Goal: Transaction & Acquisition: Obtain resource

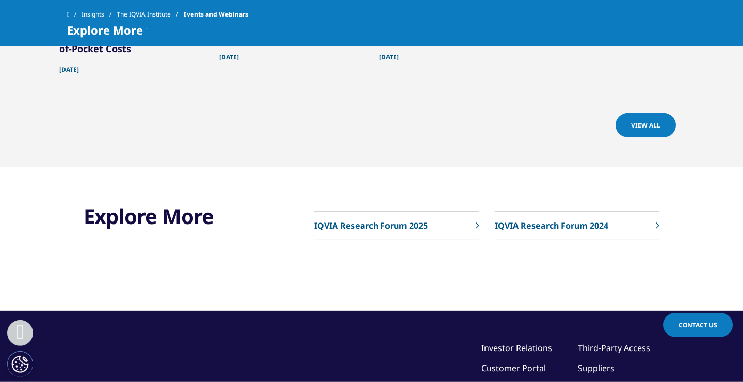
scroll to position [836, 0]
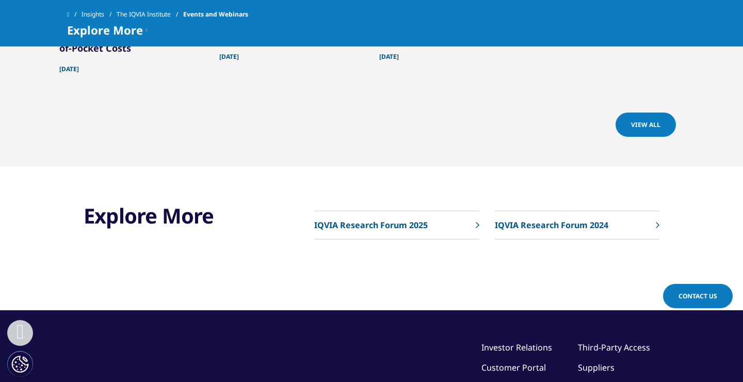
click at [392, 231] on link "IQVIA Research Forum 2025" at bounding box center [396, 225] width 165 height 28
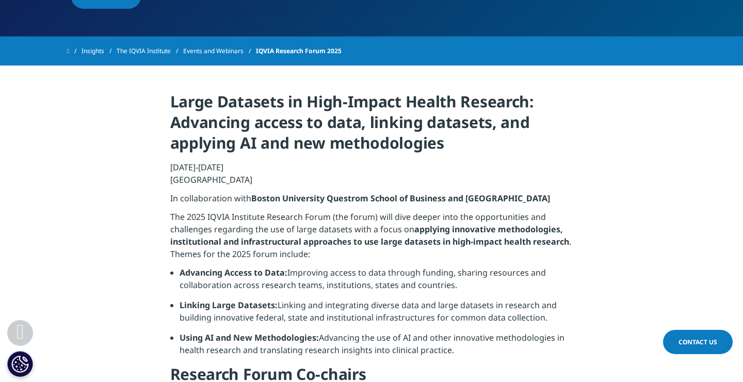
scroll to position [390, 0]
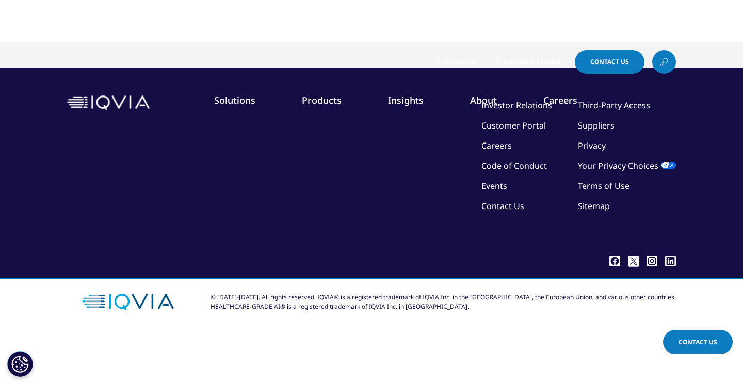
scroll to position [60, 0]
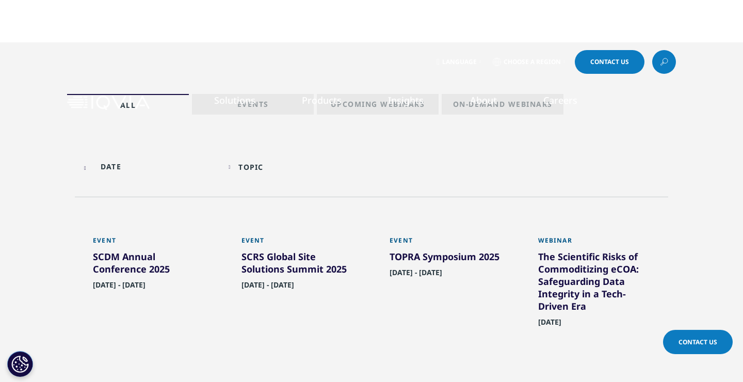
scroll to position [167, 0]
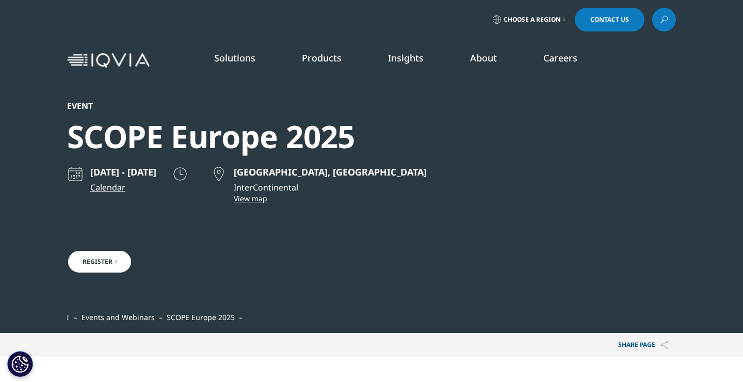
scroll to position [498, 609]
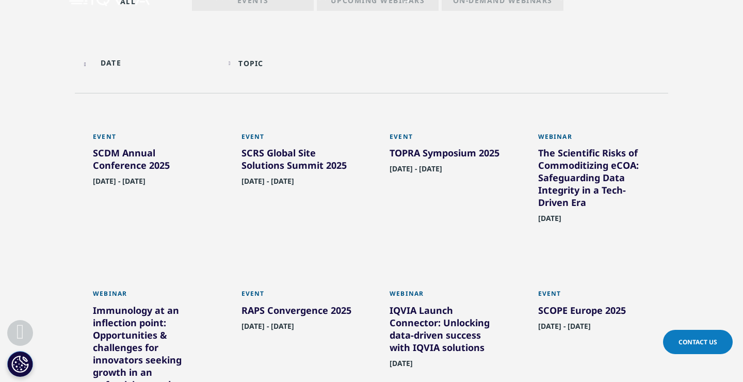
scroll to position [56, 0]
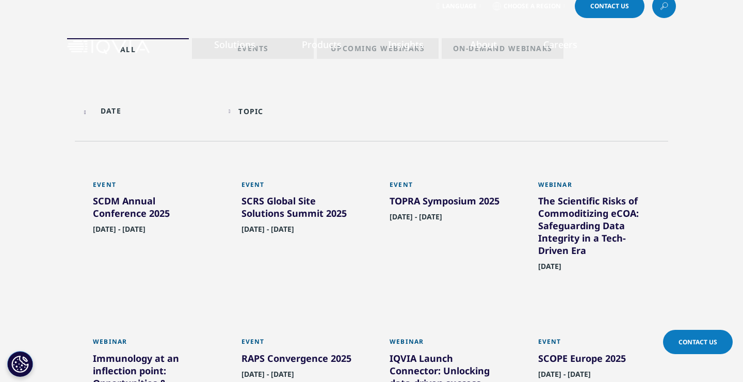
click at [144, 202] on div "SCDM Annual Conference 2025" at bounding box center [149, 209] width 113 height 29
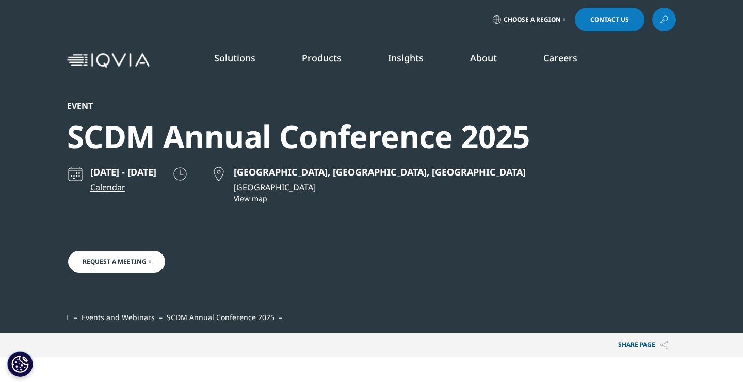
scroll to position [271, 609]
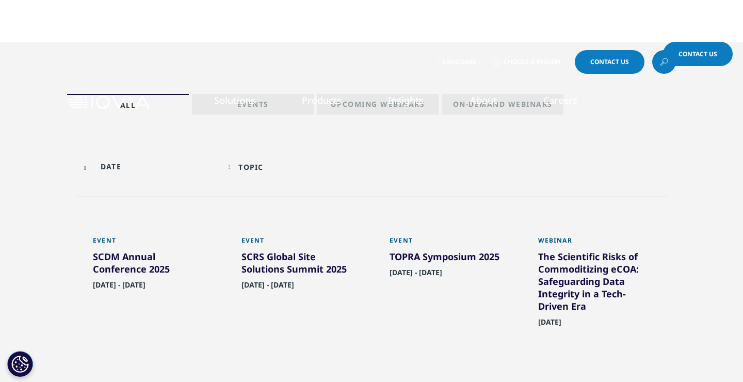
click at [281, 264] on div "SCRS Global Site Solutions Summit 2025" at bounding box center [298, 264] width 113 height 29
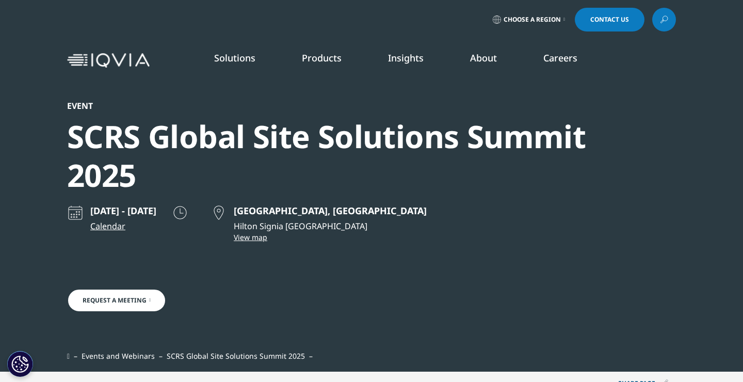
scroll to position [344, 609]
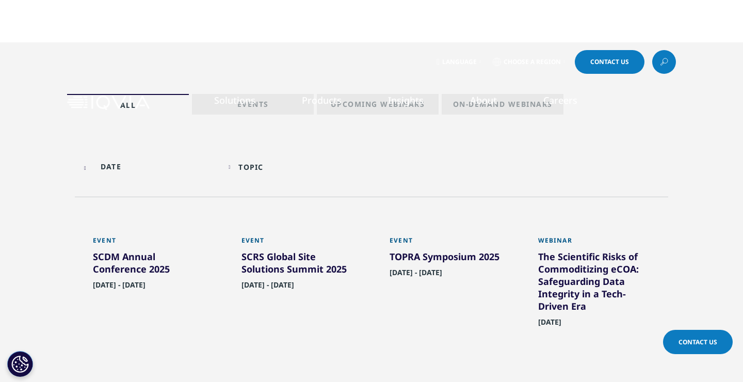
click at [435, 250] on div "Event" at bounding box center [446, 243] width 113 height 14
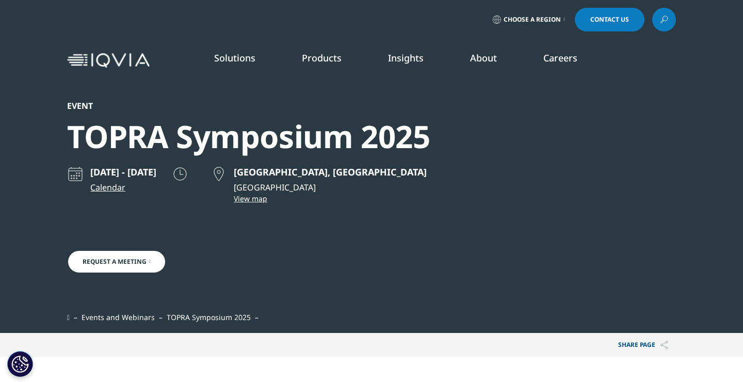
scroll to position [235, 609]
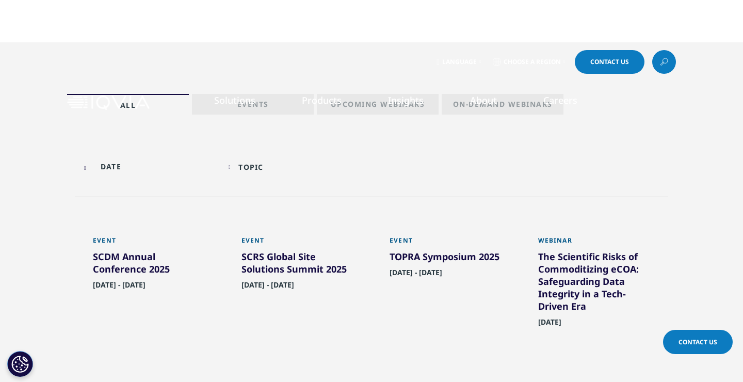
click at [450, 252] on div "TOPRA Symposium 2025" at bounding box center [446, 258] width 113 height 17
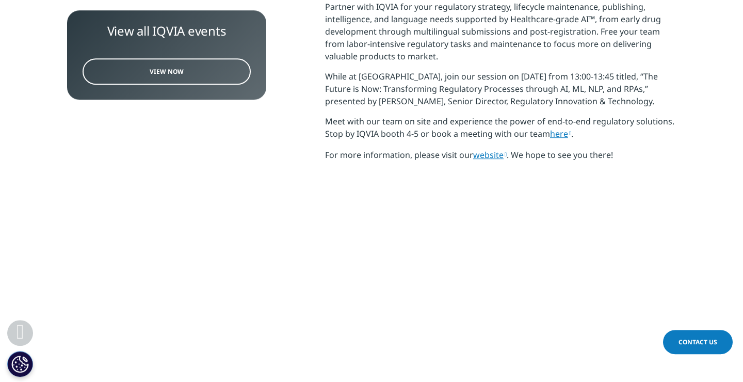
scroll to position [446, 0]
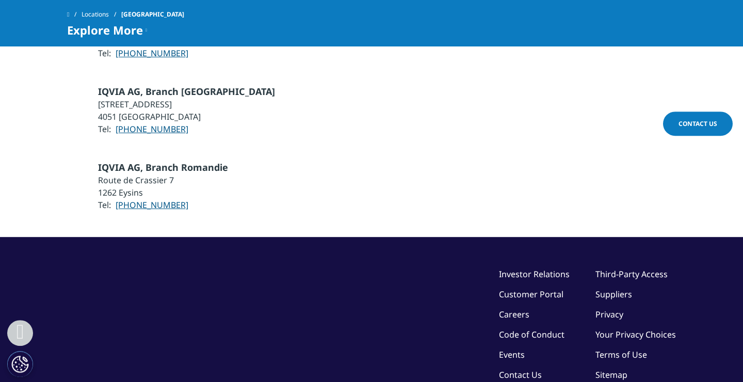
scroll to position [948, 0]
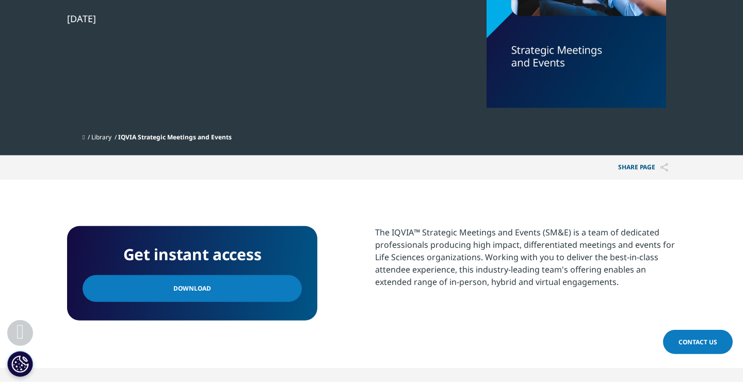
scroll to position [279, 0]
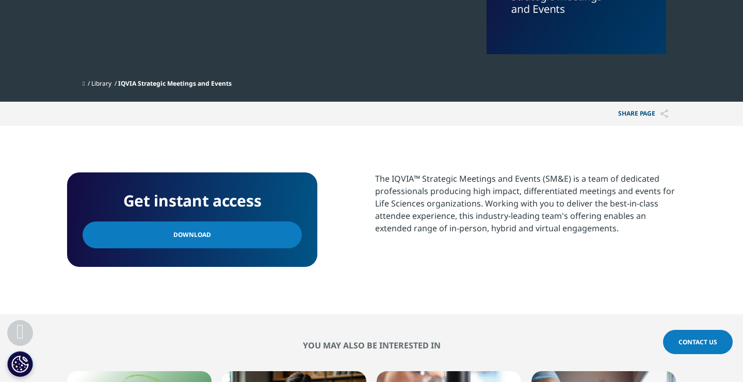
click at [178, 235] on span "Download" at bounding box center [192, 234] width 38 height 11
